Goal: Browse casually

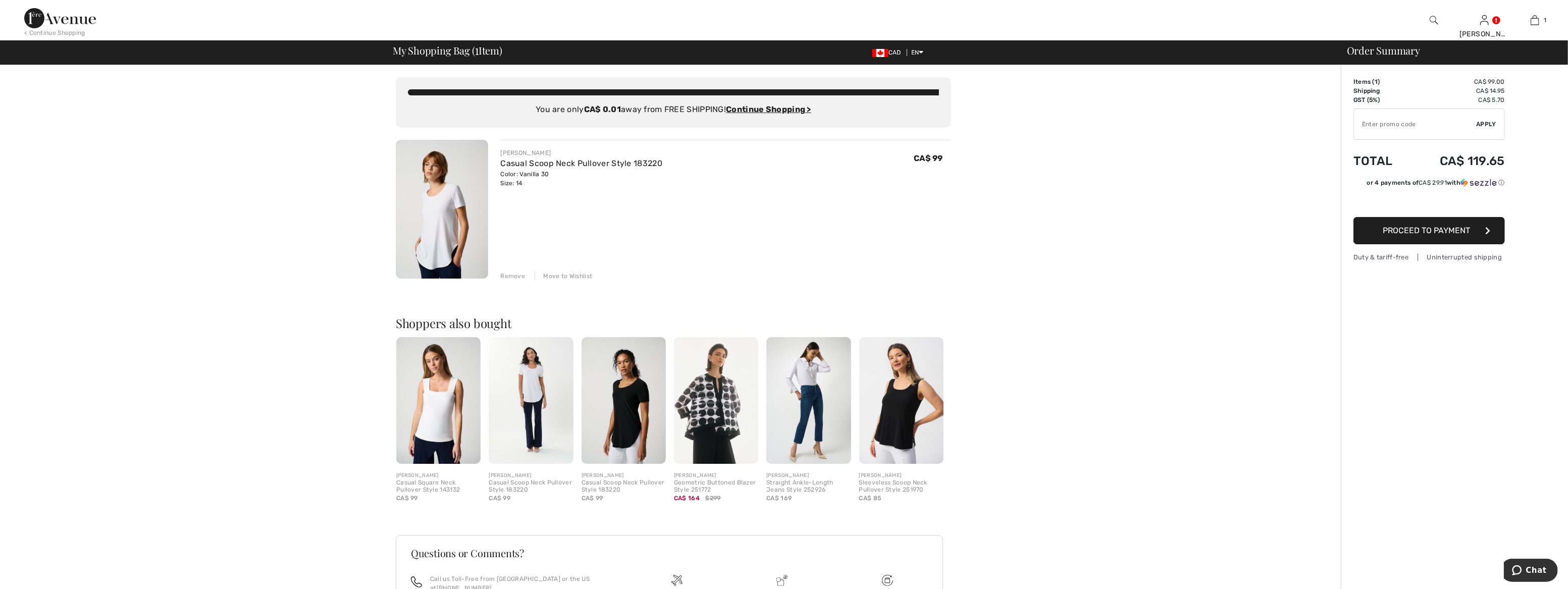
click at [50, 25] on img at bounding box center [60, 18] width 72 height 20
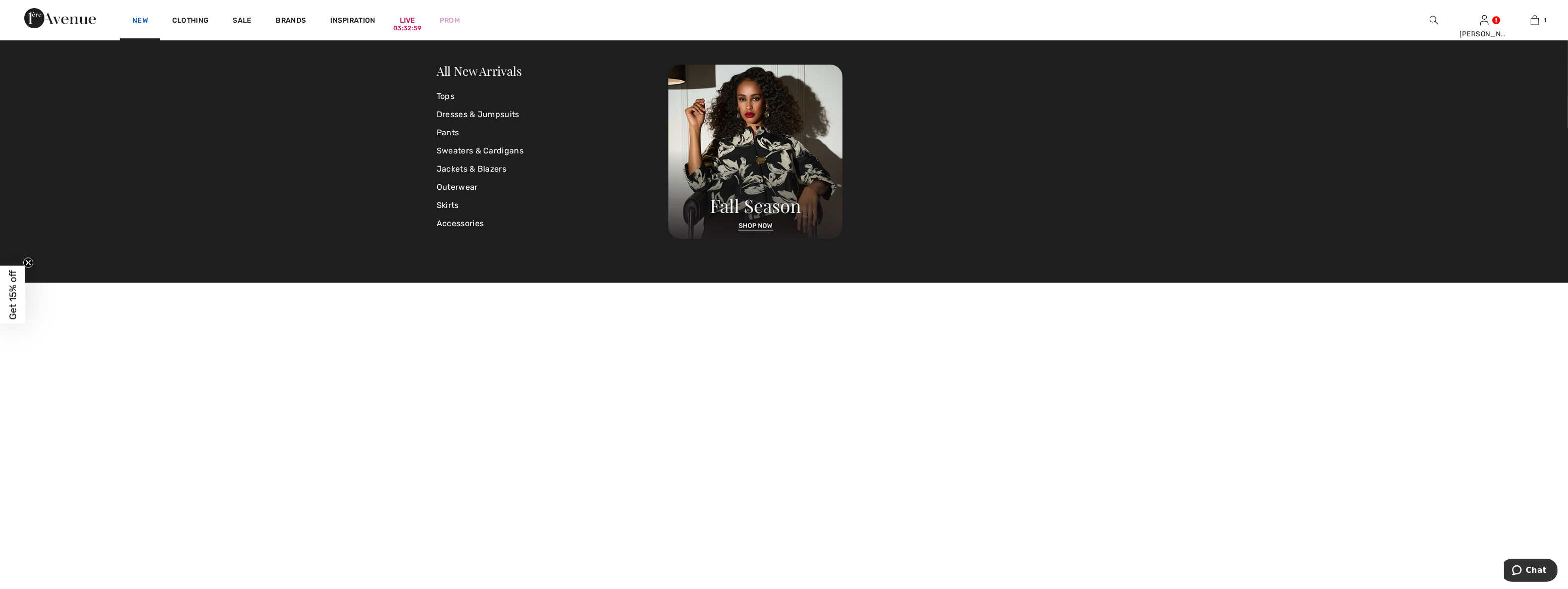
click at [141, 21] on link "New" at bounding box center [140, 21] width 16 height 11
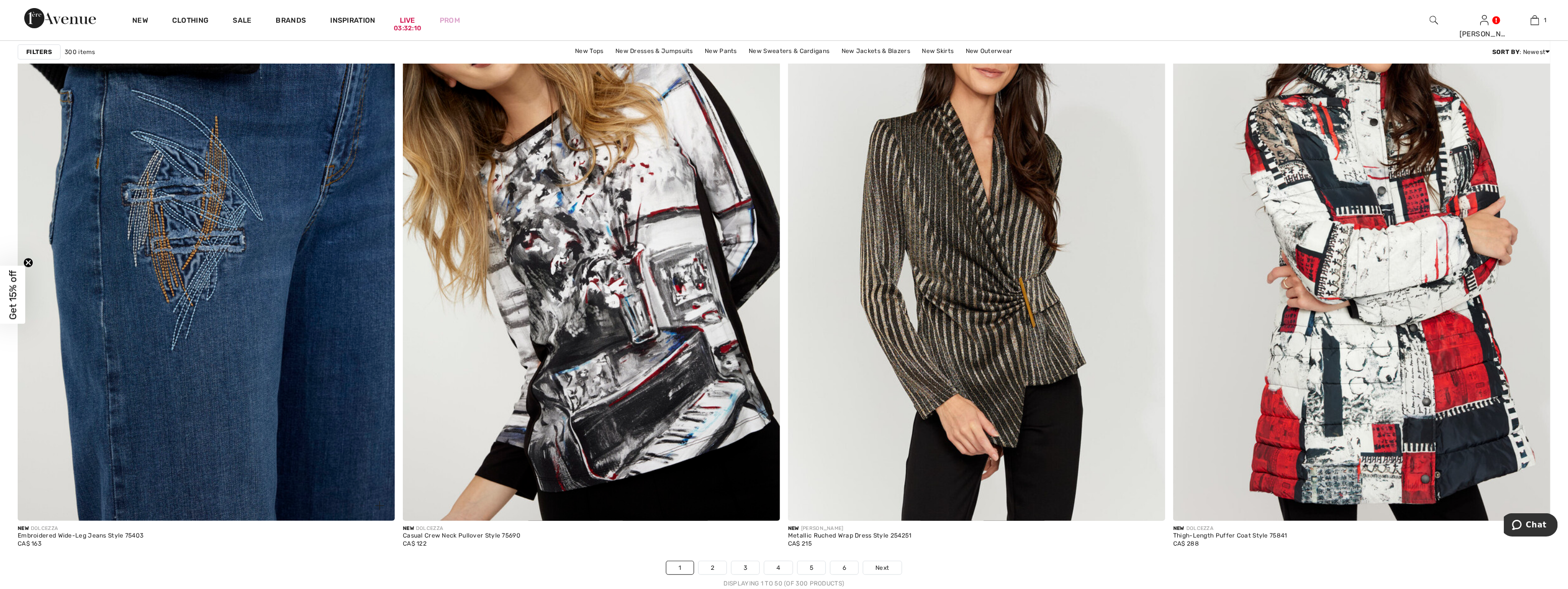
scroll to position [9282, 0]
